Goal: Check status: Check status

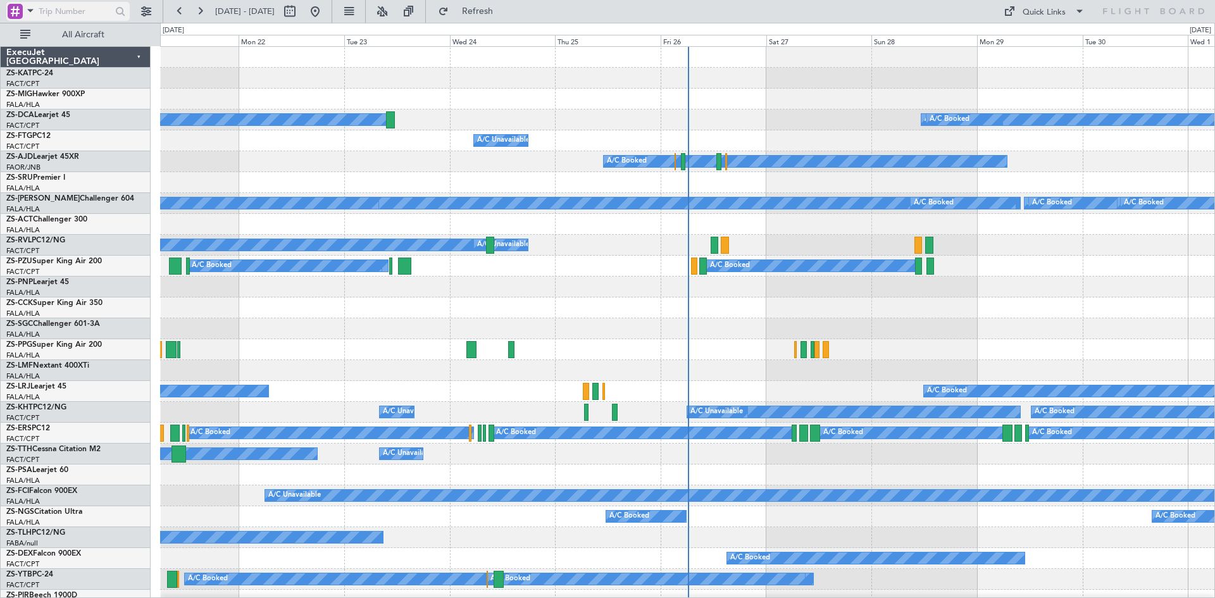
click at [32, 8] on span at bounding box center [30, 11] width 15 height 16
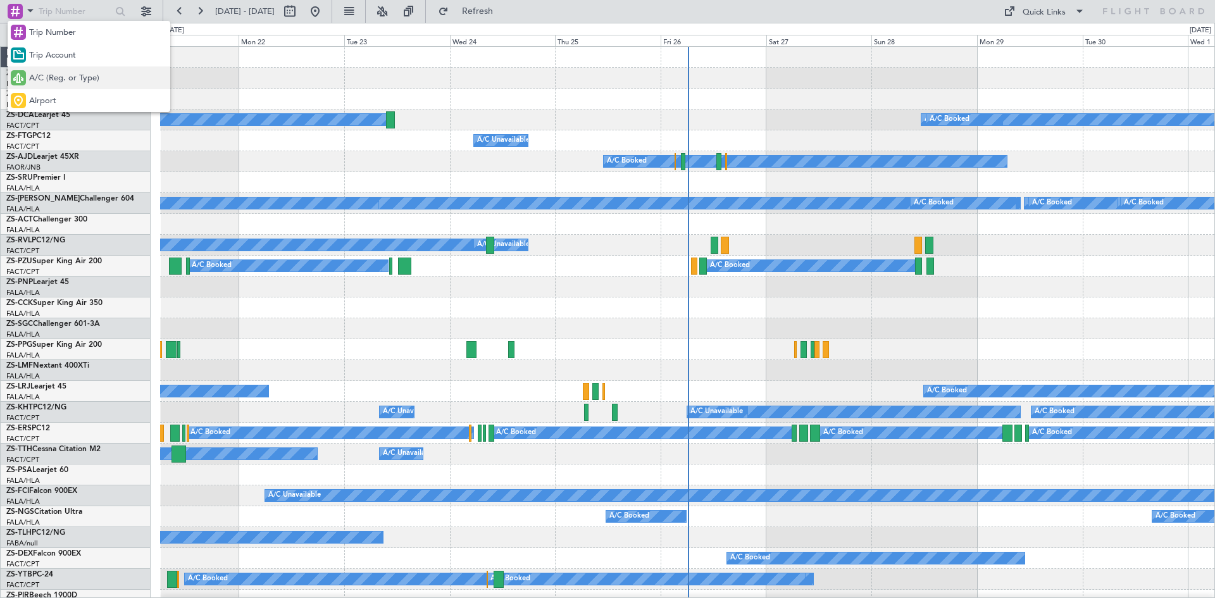
click at [40, 78] on span "A/C (Reg. or Type)" at bounding box center [64, 78] width 70 height 13
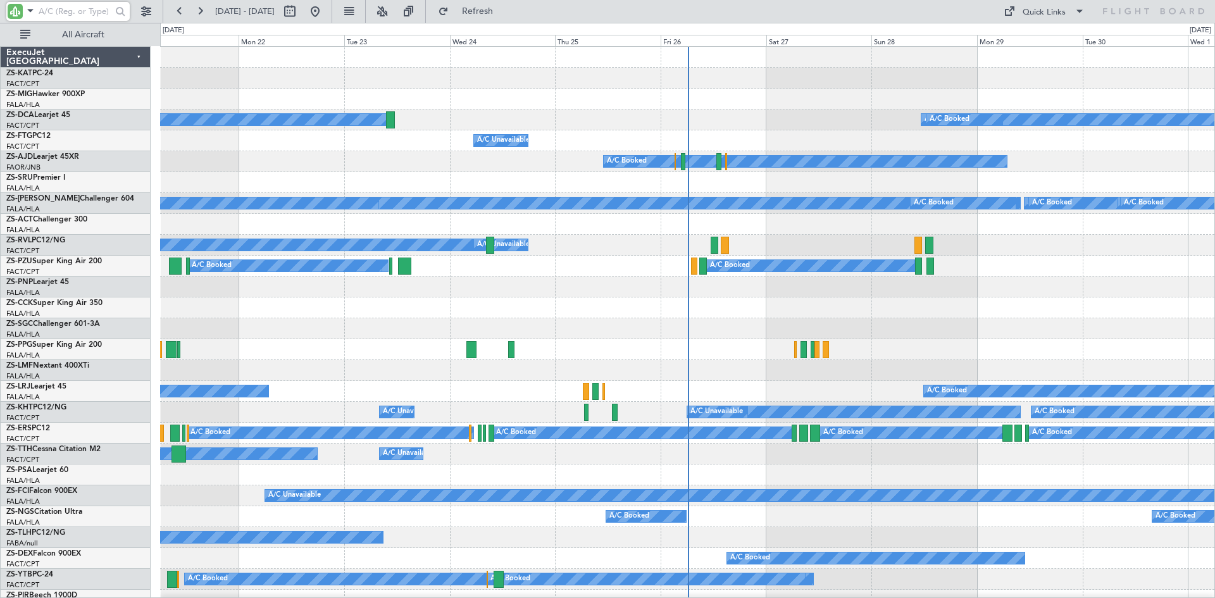
click at [81, 13] on input "text" at bounding box center [75, 11] width 73 height 19
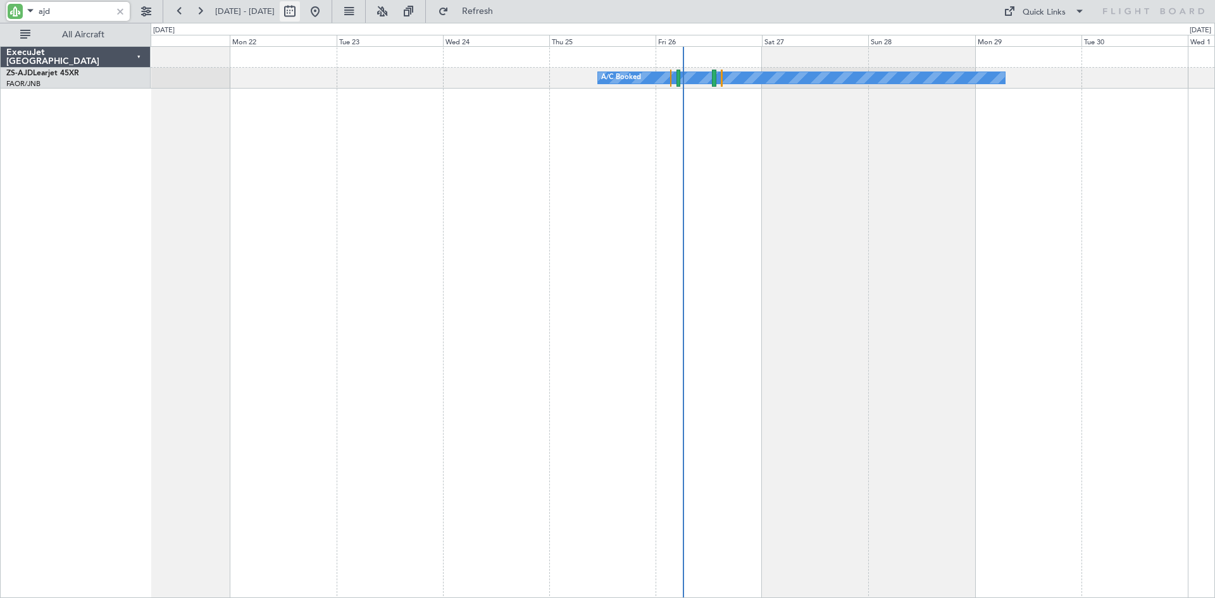
type input "ajd"
click at [300, 9] on button at bounding box center [290, 11] width 20 height 20
select select "9"
select select "2025"
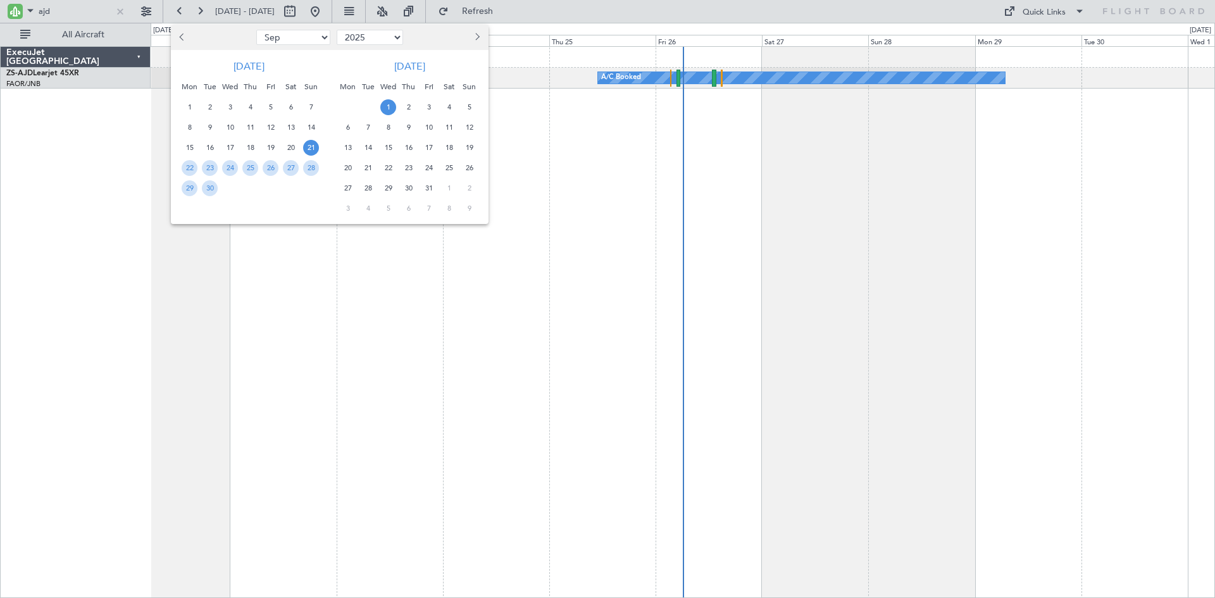
click at [478, 39] on span "Next month" at bounding box center [476, 37] width 8 height 8
click at [409, 107] on span "1" at bounding box center [409, 107] width 16 height 16
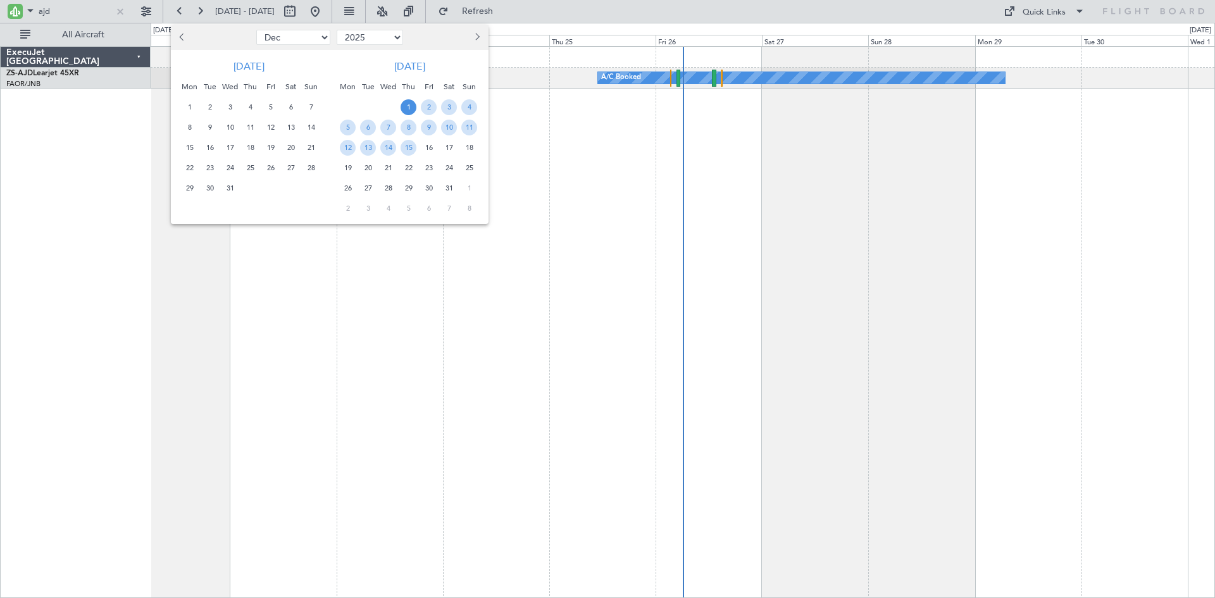
click at [409, 107] on span "1" at bounding box center [409, 107] width 16 height 16
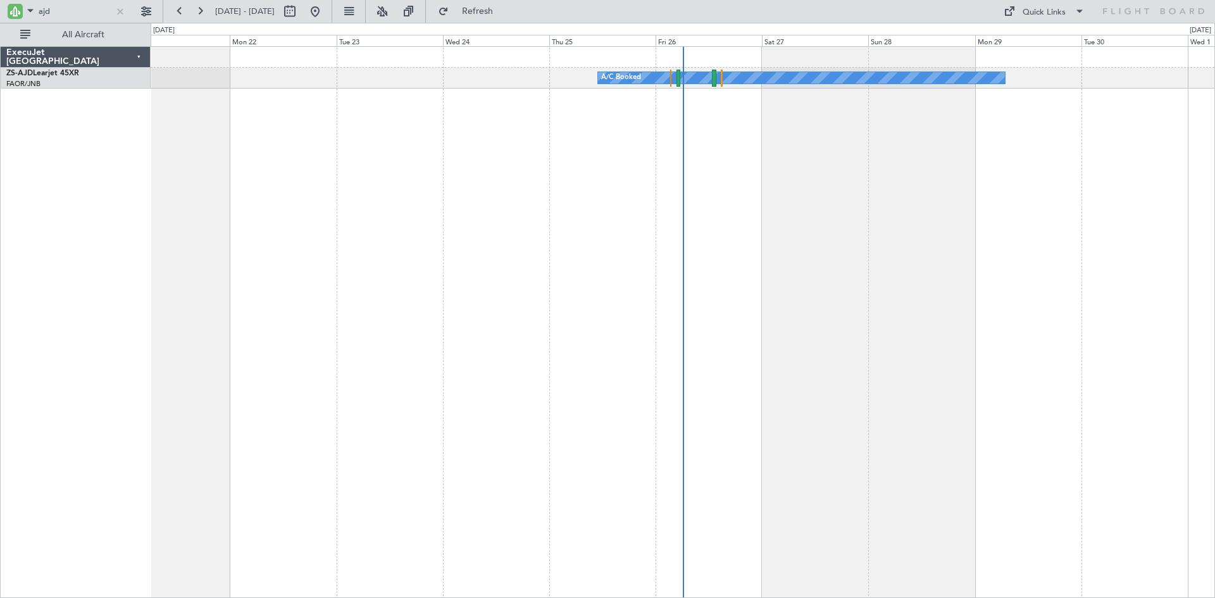
select select "1"
select select "2026"
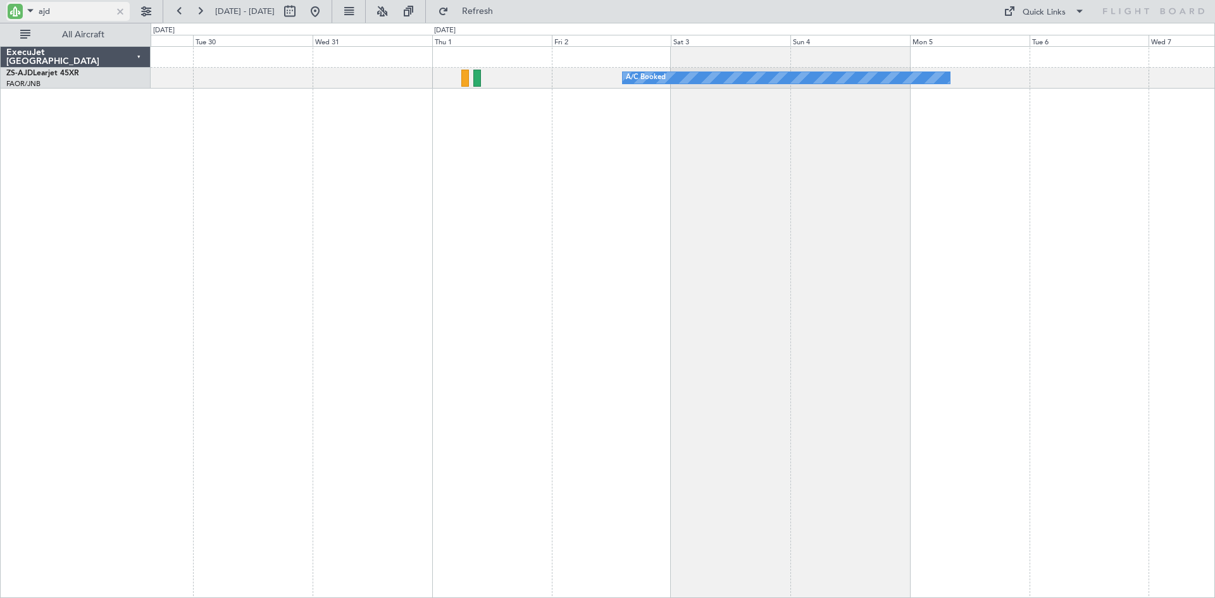
click at [65, 13] on input "ajd" at bounding box center [75, 11] width 73 height 19
type input "a"
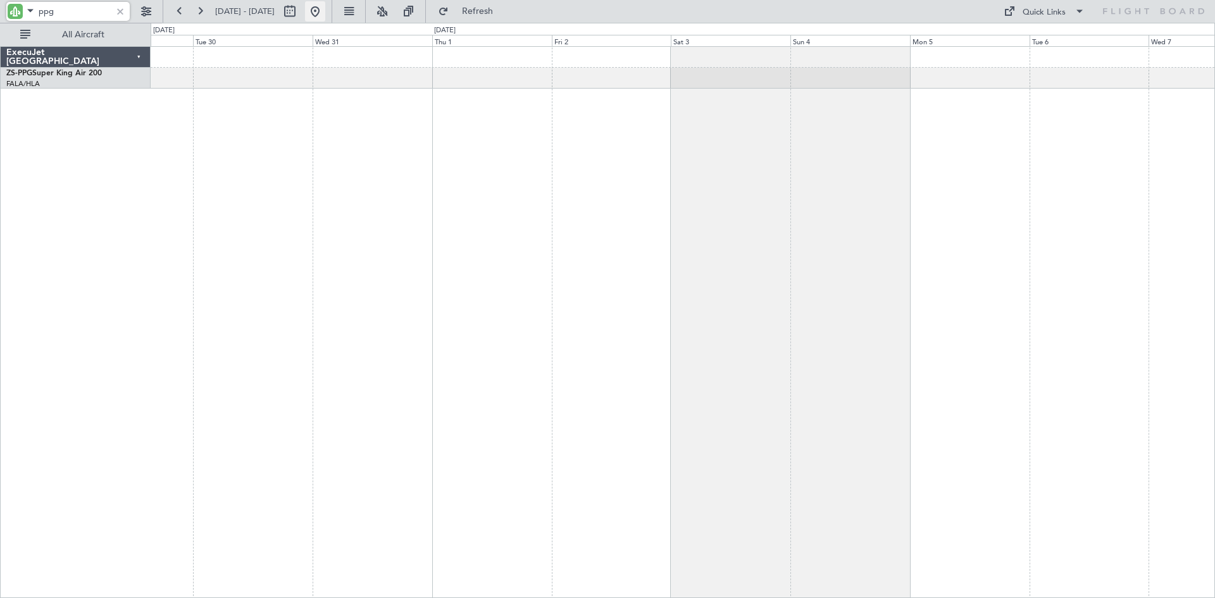
type input "ppg"
click at [325, 11] on button at bounding box center [315, 11] width 20 height 20
